Goal: Task Accomplishment & Management: Use online tool/utility

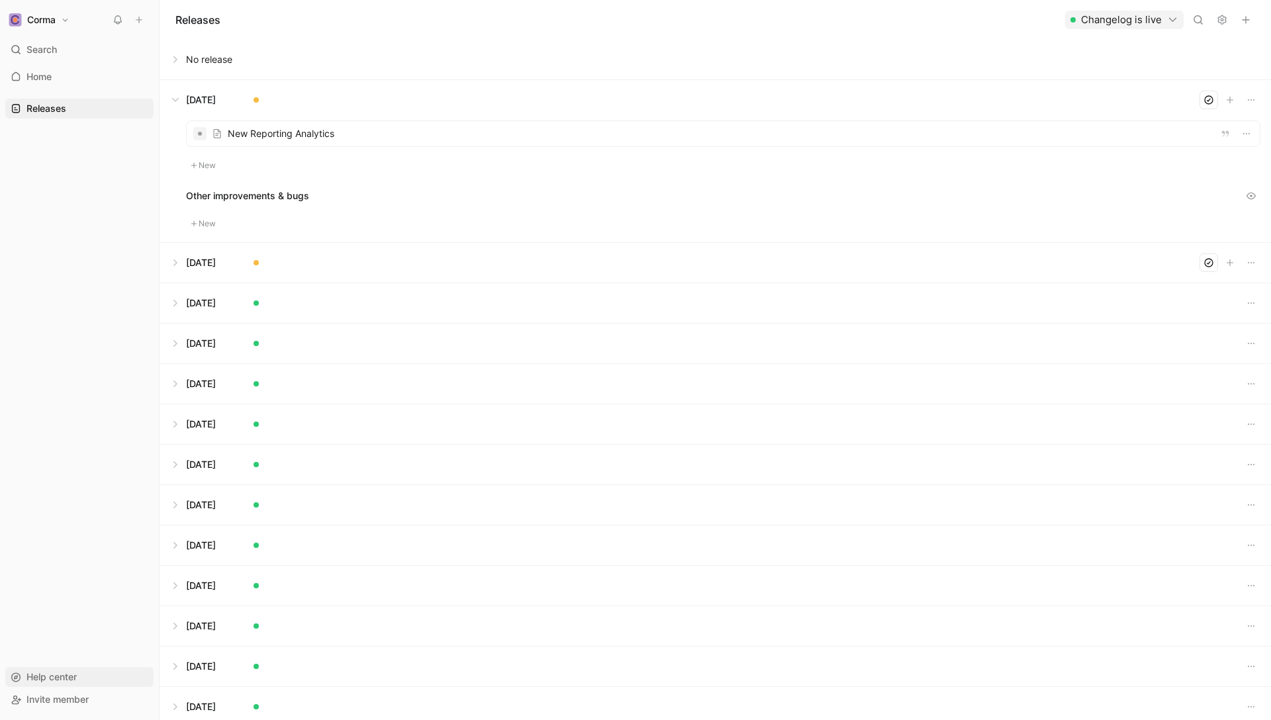
click at [47, 681] on span "Help center" at bounding box center [51, 676] width 50 height 11
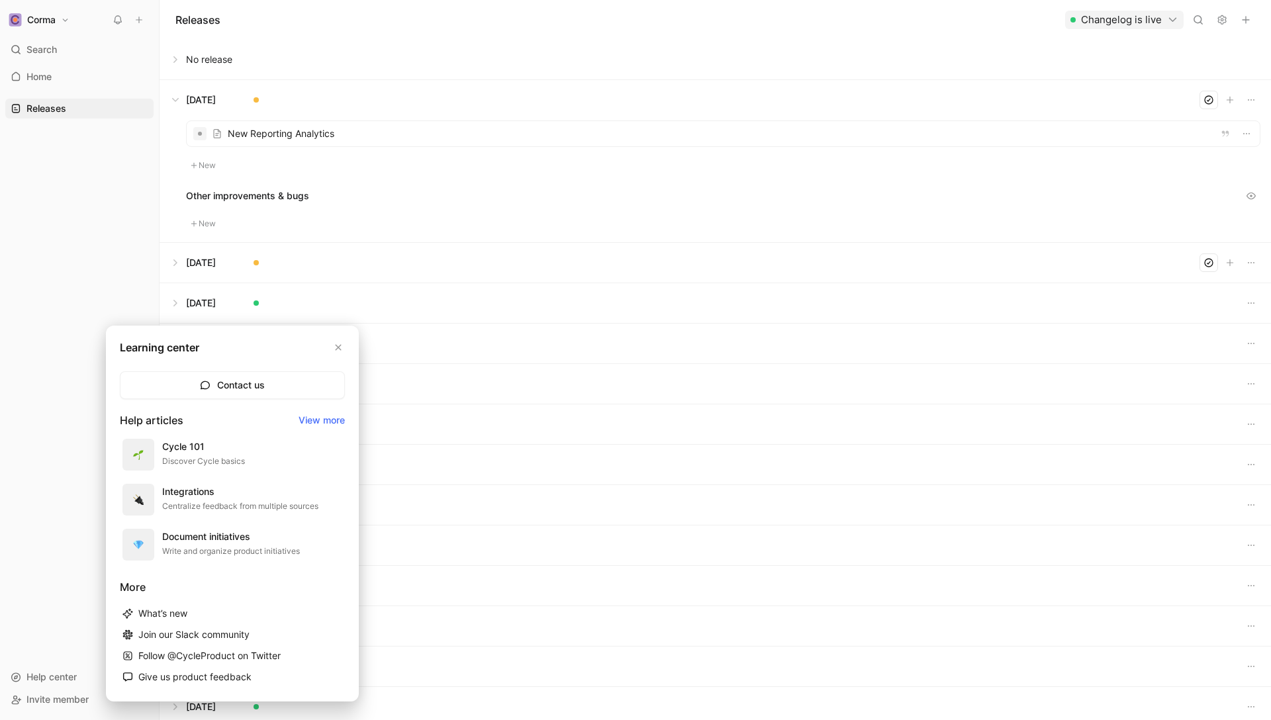
click at [47, 549] on div at bounding box center [635, 360] width 1271 height 720
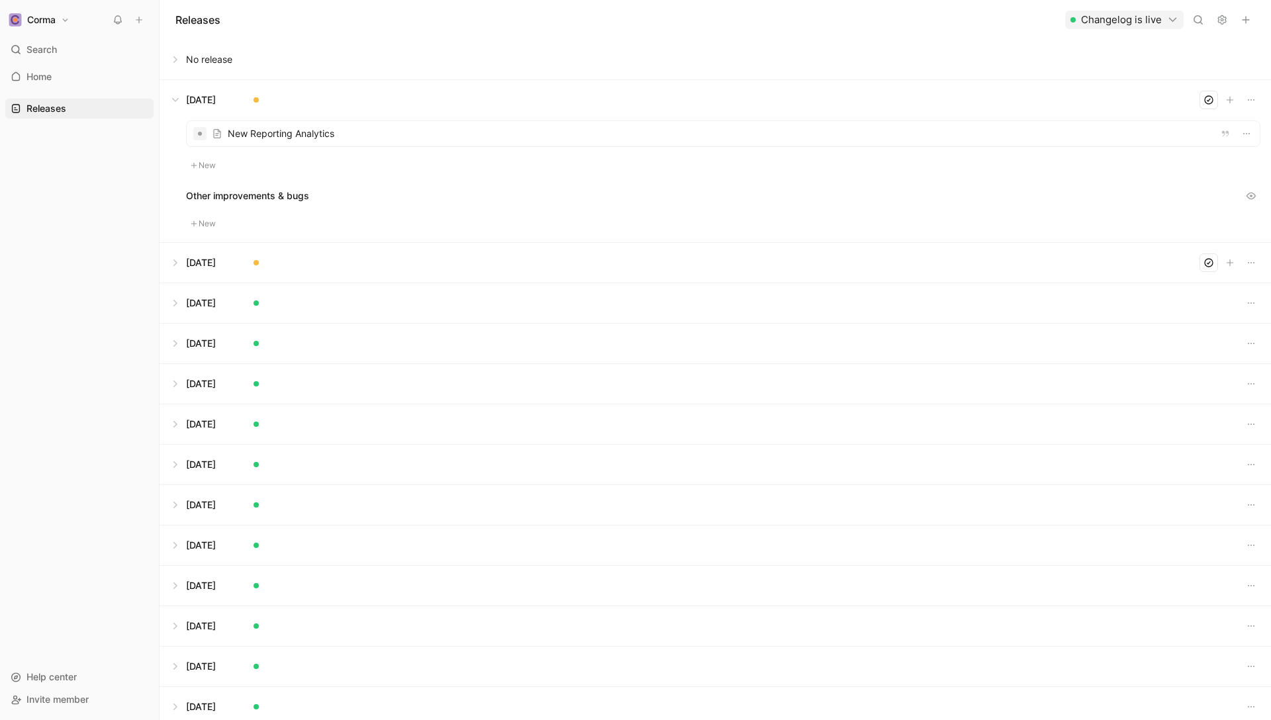
click at [1217, 19] on icon at bounding box center [1222, 20] width 11 height 11
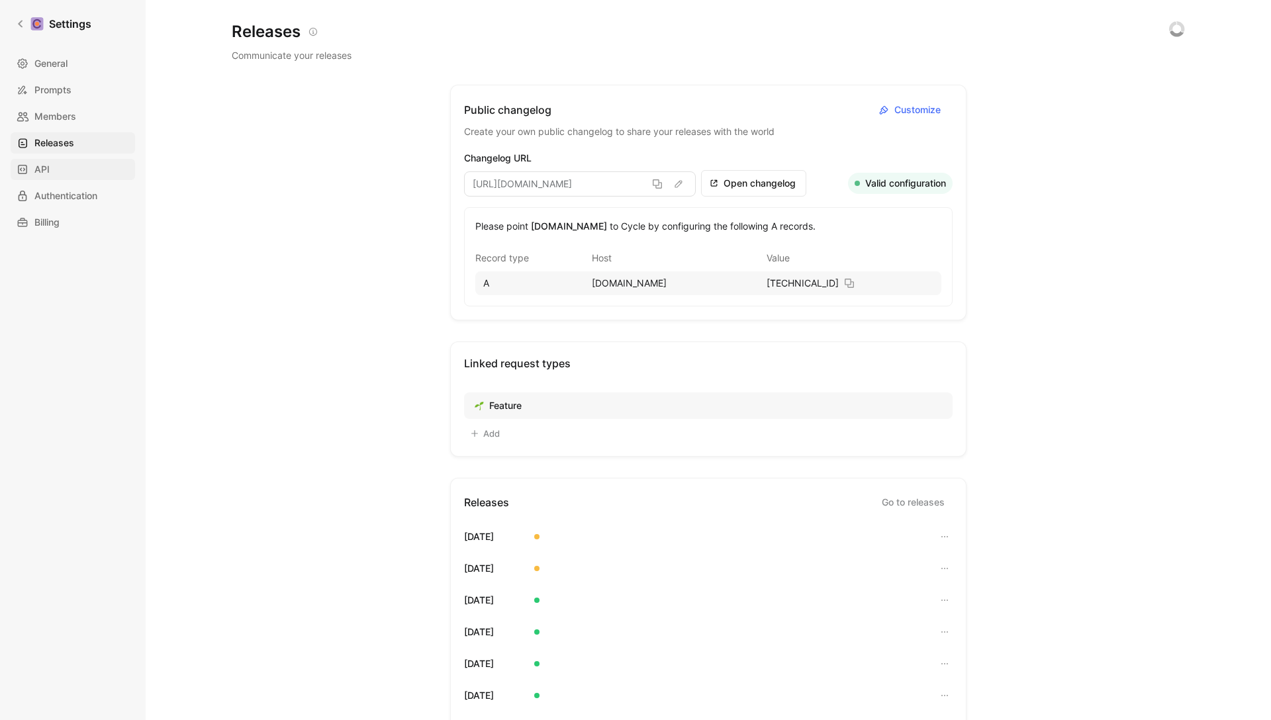
click at [72, 171] on link "API" at bounding box center [73, 169] width 124 height 21
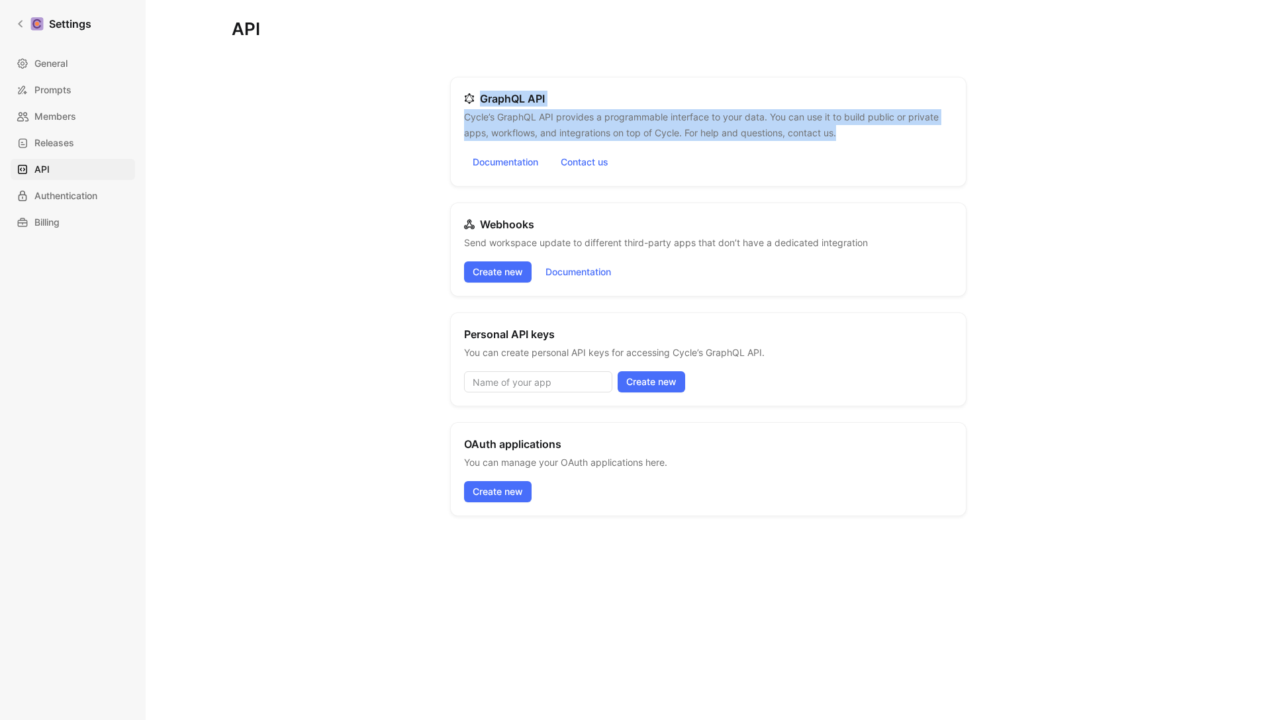
drag, startPoint x: 453, startPoint y: 93, endPoint x: 674, endPoint y: 148, distance: 227.3
click at [674, 148] on div "GraphQL API Cycle’s GraphQL API provides a programmable interface to your data.…" at bounding box center [708, 132] width 516 height 110
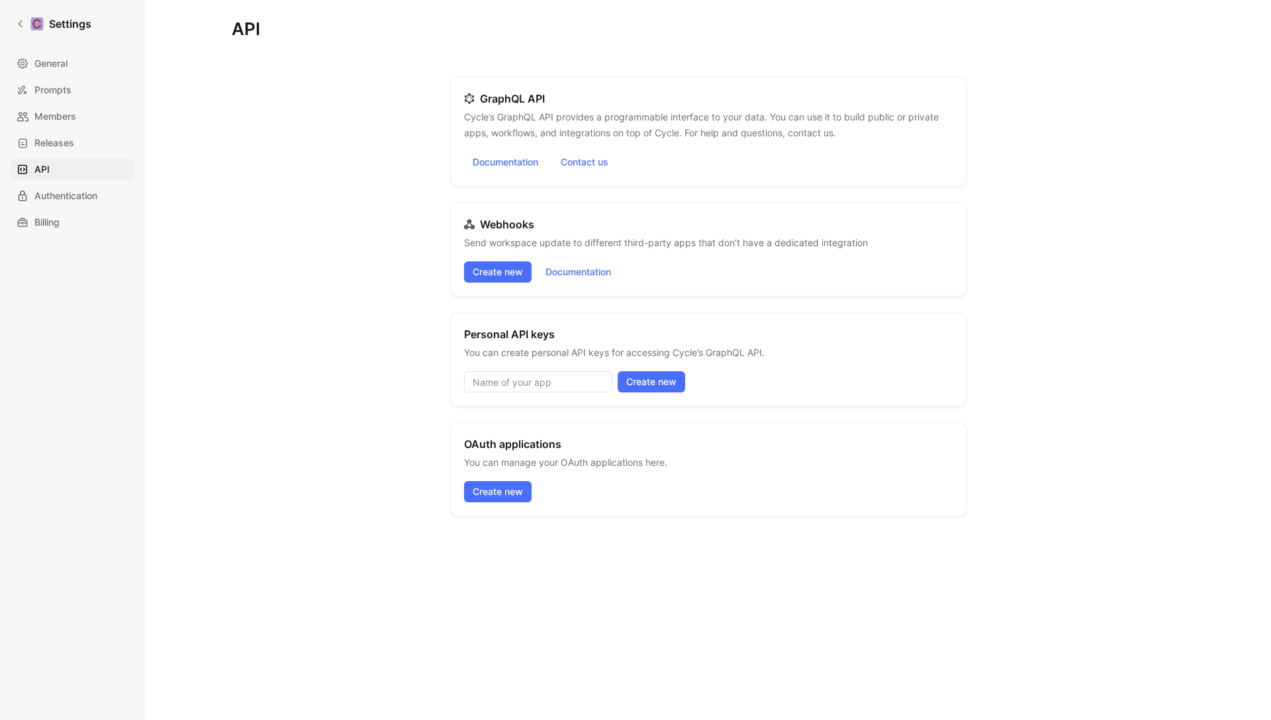
click at [479, 126] on p "Cycle’s GraphQL API provides a programmable interface to your data. You can use…" at bounding box center [708, 125] width 489 height 32
click at [505, 124] on p "Cycle’s GraphQL API provides a programmable interface to your data. You can use…" at bounding box center [708, 125] width 489 height 32
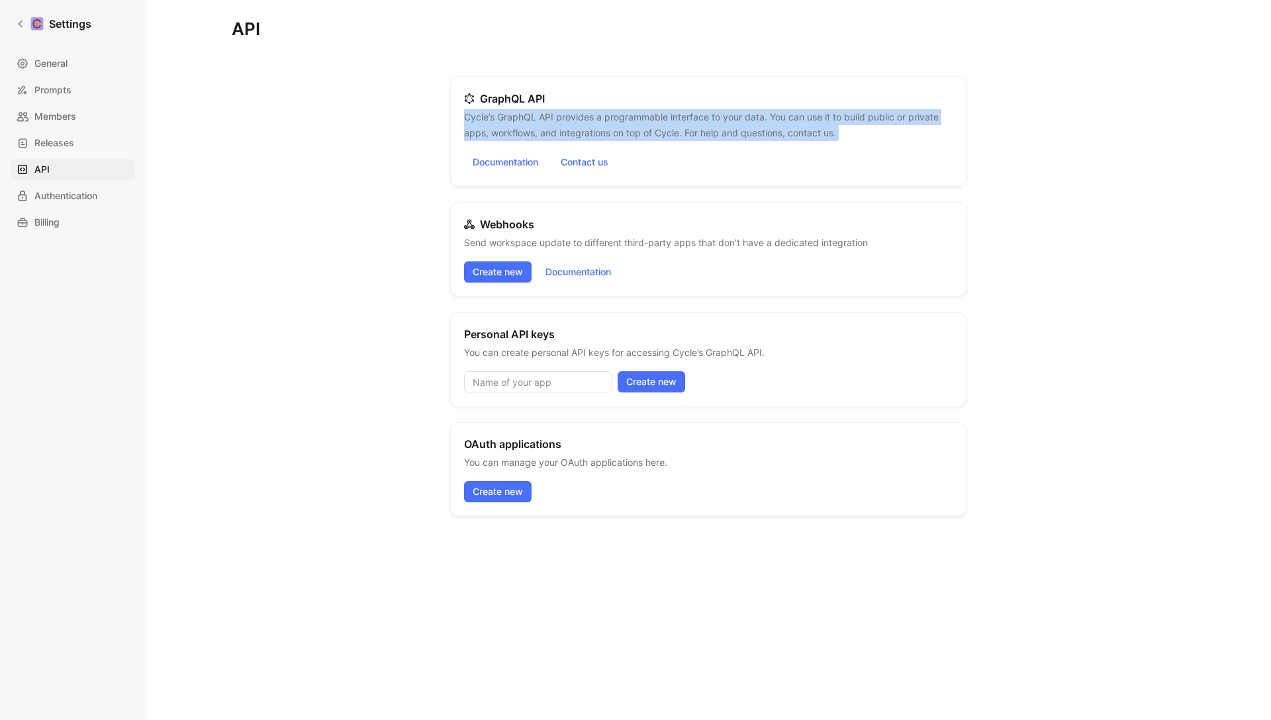
click at [505, 124] on p "Cycle’s GraphQL API provides a programmable interface to your data. You can use…" at bounding box center [708, 125] width 489 height 32
click at [432, 145] on div "API GraphQL API Cycle’s GraphQL API provides a programmable interface to your d…" at bounding box center [708, 376] width 953 height 711
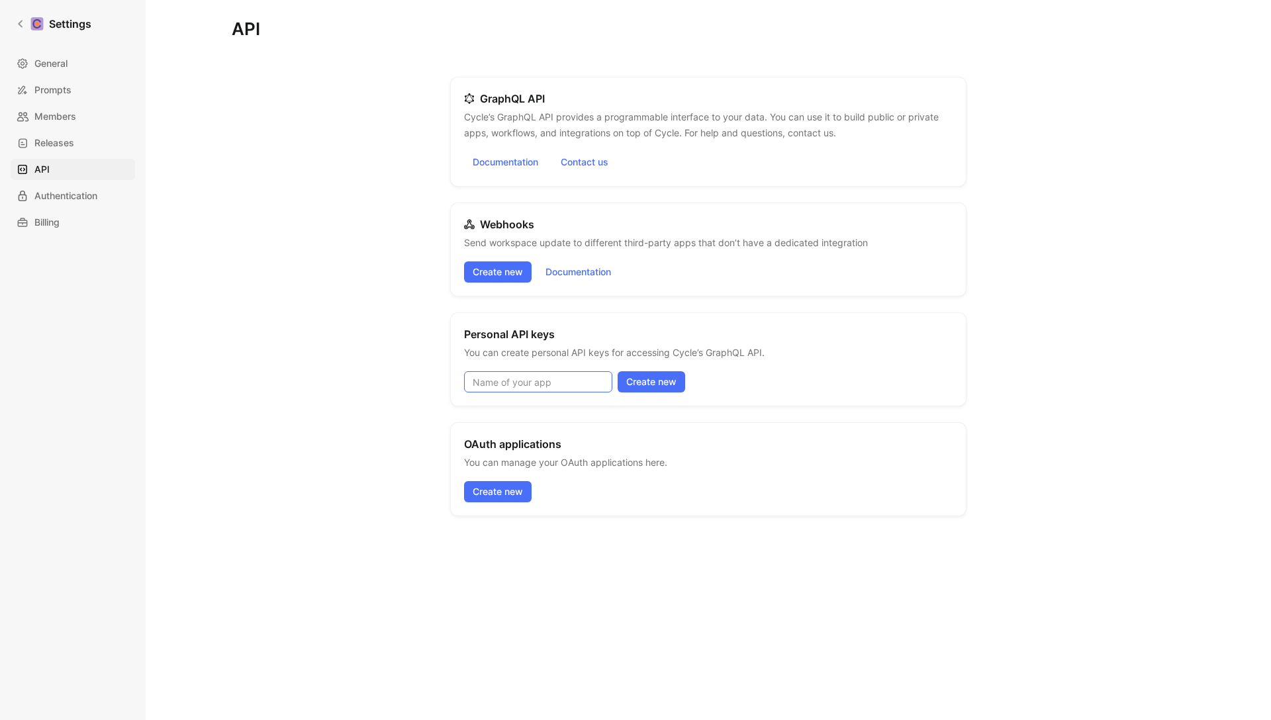
click at [577, 377] on input at bounding box center [538, 381] width 148 height 21
click at [533, 359] on p "You can create personal API keys for accessing Cycle’s GraphQL API." at bounding box center [614, 353] width 301 height 16
click at [510, 391] on input at bounding box center [538, 381] width 148 height 21
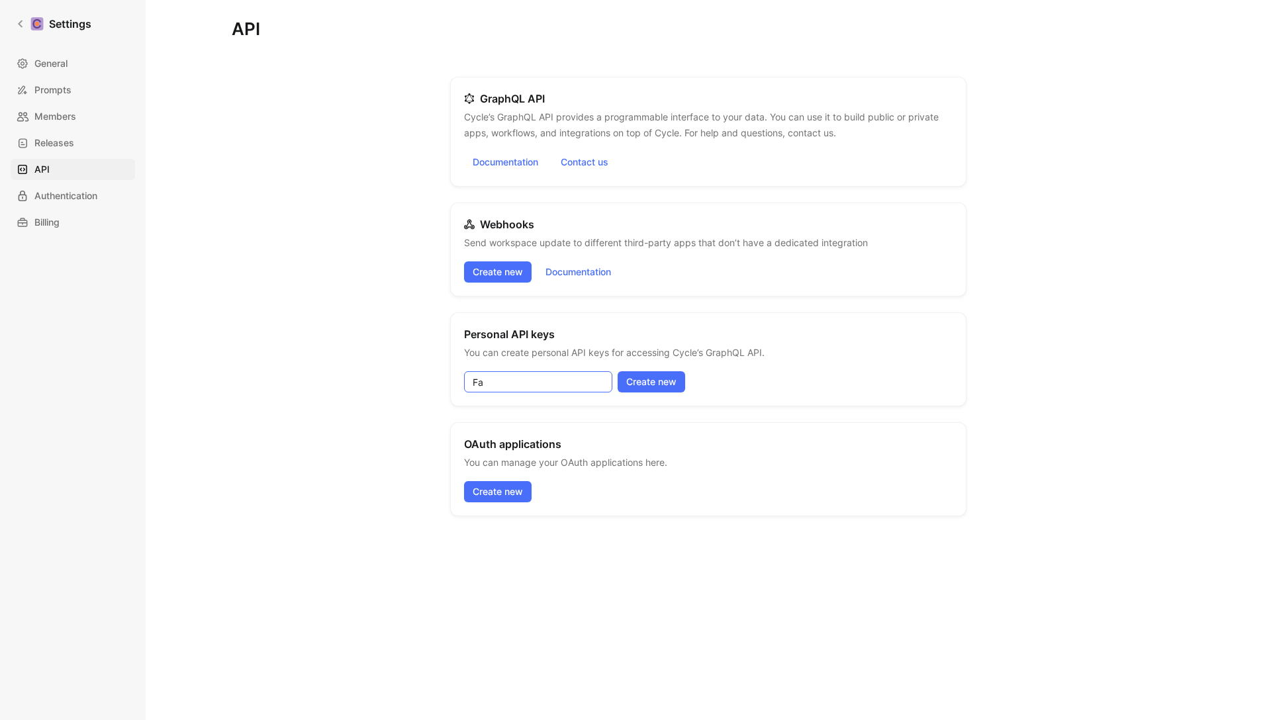
type input "F"
type input "Migration"
click at [646, 379] on span "Create new" at bounding box center [651, 382] width 50 height 16
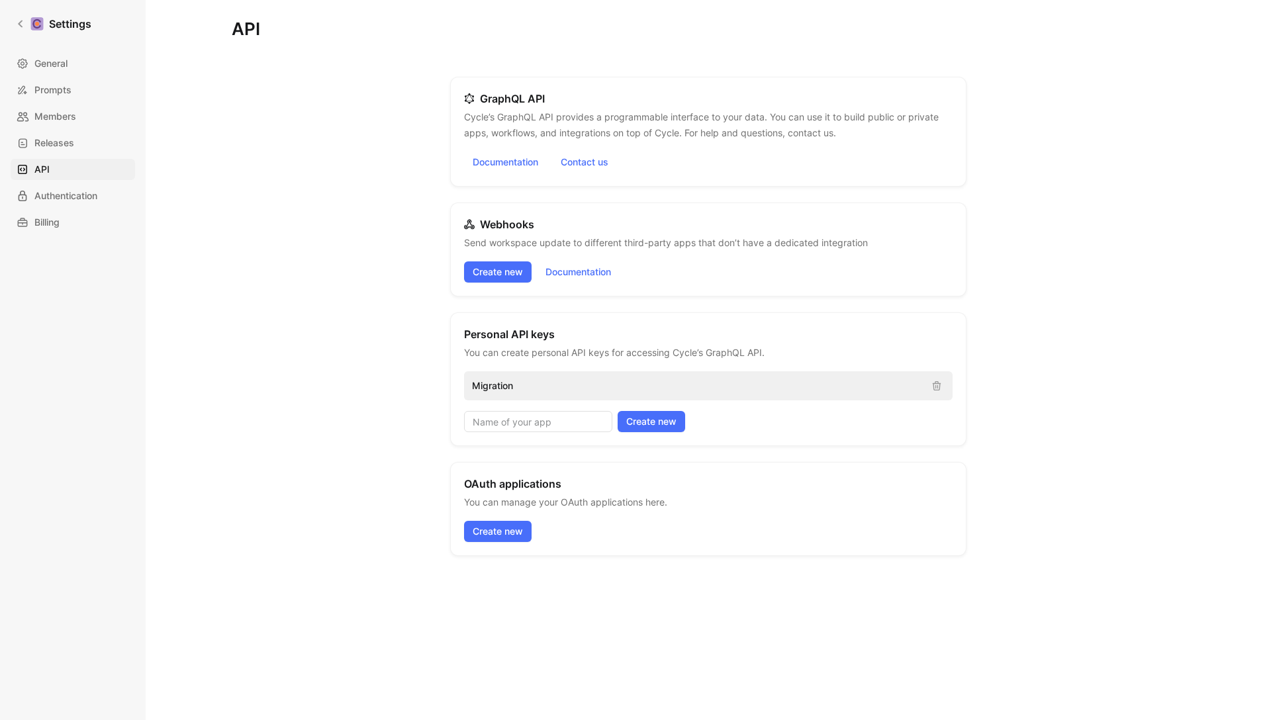
click at [613, 388] on p "Migration" at bounding box center [696, 386] width 449 height 16
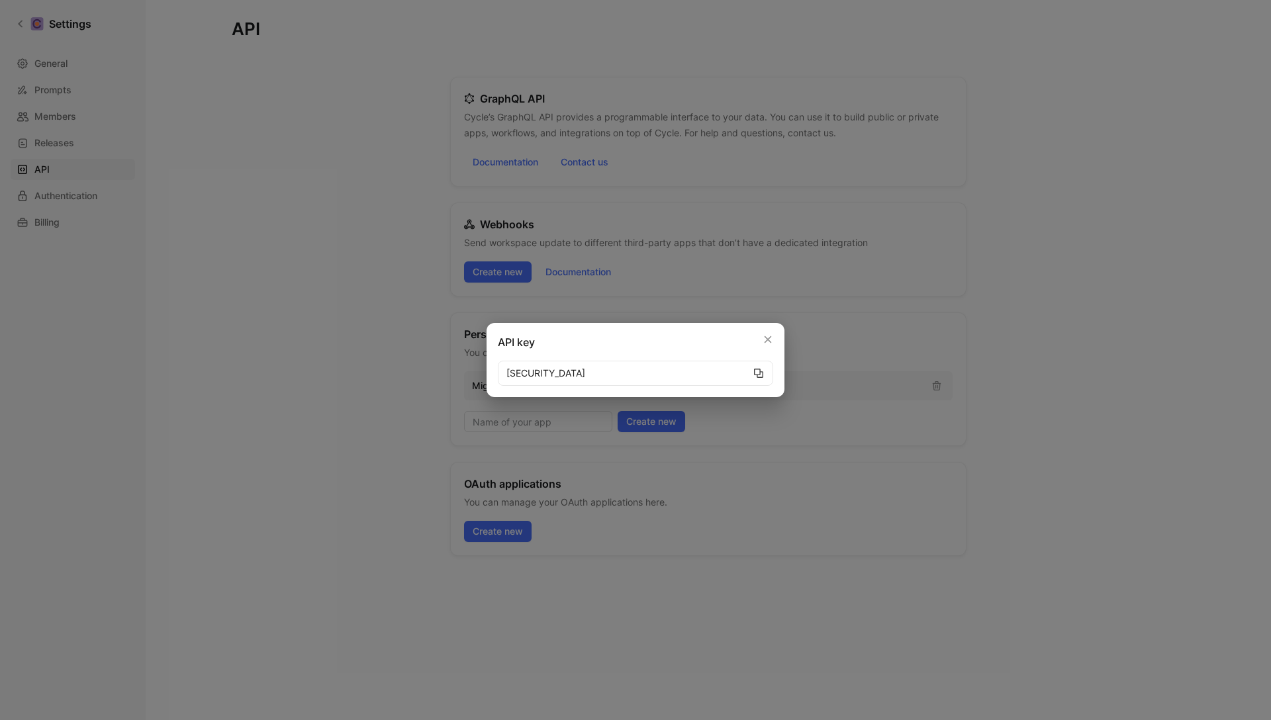
click at [760, 373] on icon "button" at bounding box center [758, 373] width 11 height 11
click at [767, 336] on icon "button" at bounding box center [767, 339] width 9 height 9
